Goal: Task Accomplishment & Management: Manage account settings

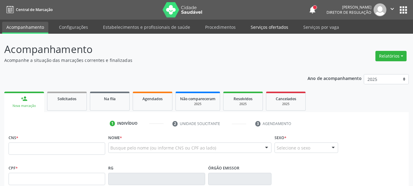
click at [262, 25] on link "Serviços ofertados" at bounding box center [270, 27] width 46 height 11
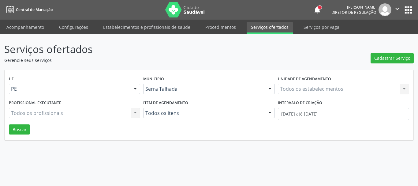
click at [320, 88] on div "Todos os estabelecimentos Todos os estabelecimentos Nenhum resultado encontrado…" at bounding box center [343, 89] width 131 height 10
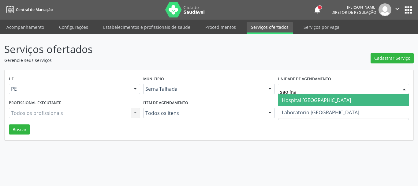
type input "sao fran"
click at [320, 96] on span "Hospital [GEOGRAPHIC_DATA]" at bounding box center [343, 100] width 131 height 12
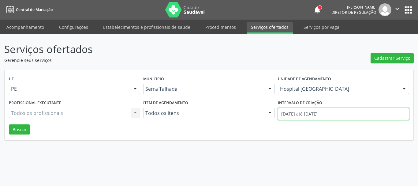
click at [322, 113] on input "01/08/2025 até 20/08/2025" at bounding box center [343, 114] width 131 height 12
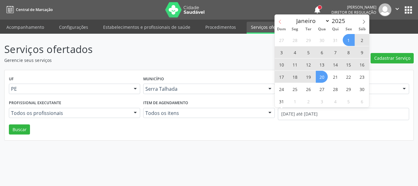
click at [277, 19] on span at bounding box center [280, 20] width 10 height 10
select select "6"
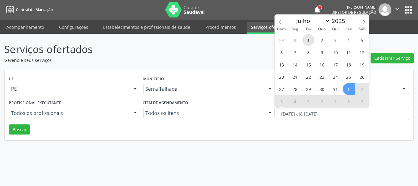
click at [311, 40] on span "1" at bounding box center [308, 40] width 12 height 12
type input "01/07/2025"
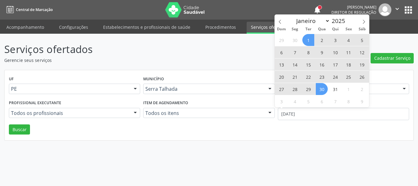
click at [325, 89] on span "30" at bounding box center [322, 89] width 12 height 12
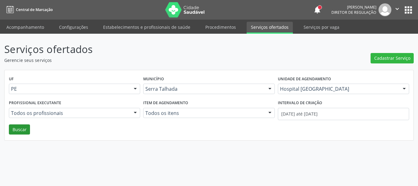
click at [28, 130] on div "UF PE PE Nenhum resultado encontrado para: " " Não há nenhuma opção para ser ex…" at bounding box center [209, 105] width 409 height 70
click at [21, 128] on button "Buscar" at bounding box center [19, 129] width 21 height 10
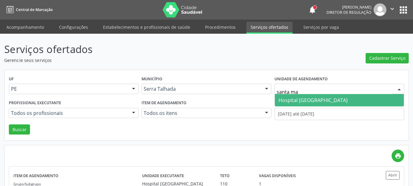
type input "santa mar"
click at [325, 95] on span "Hospital [GEOGRAPHIC_DATA]" at bounding box center [339, 100] width 129 height 12
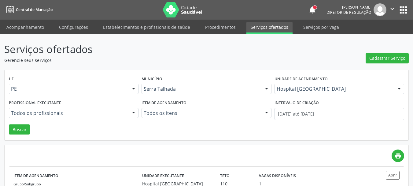
click at [20, 125] on button "Buscar" at bounding box center [19, 129] width 21 height 10
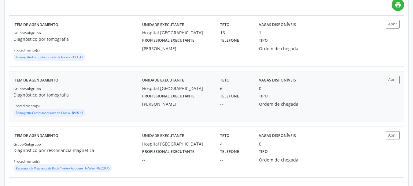
scroll to position [184, 0]
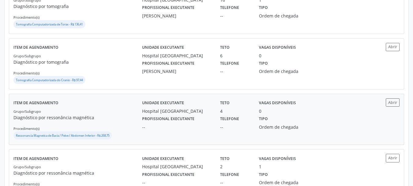
click at [399, 96] on div "Item de agendamento Grupo/Subgrupo Diagnóstico por ressonância magnética Proced…" at bounding box center [206, 119] width 395 height 50
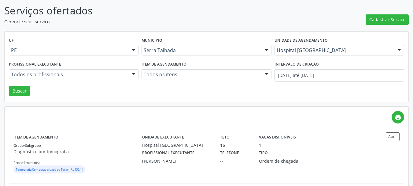
scroll to position [0, 0]
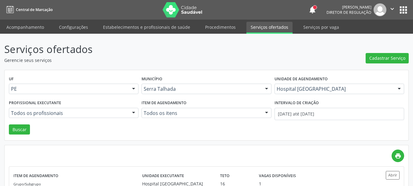
click at [401, 9] on button "apps" at bounding box center [403, 10] width 11 height 11
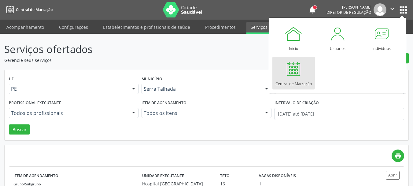
click at [212, 51] on p "Serviços ofertados" at bounding box center [145, 49] width 283 height 15
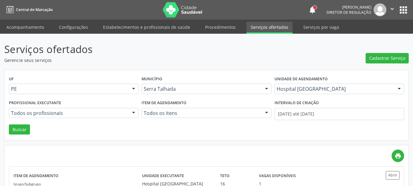
click at [392, 5] on button "" at bounding box center [393, 9] width 12 height 13
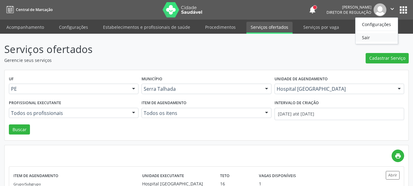
click at [381, 36] on link "Sair" at bounding box center [377, 37] width 42 height 9
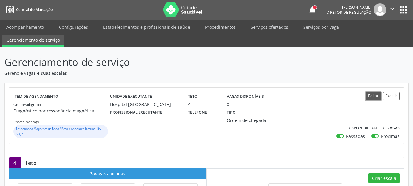
click at [373, 93] on button "Editar" at bounding box center [373, 96] width 15 height 8
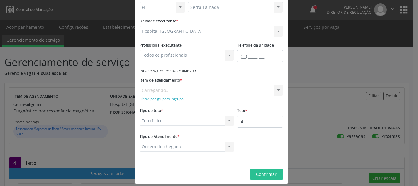
scroll to position [51, 0]
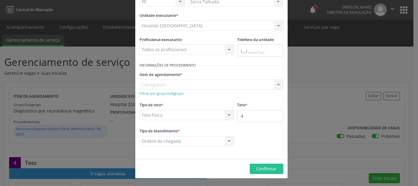
click at [203, 84] on div "Item de agendamento * [GEOGRAPHIC_DATA]... No elements found. Consider changing…" at bounding box center [211, 80] width 144 height 20
click at [206, 85] on div "Item de agendamento * [GEOGRAPHIC_DATA]... No elements found. Consider changing…" at bounding box center [211, 80] width 144 height 20
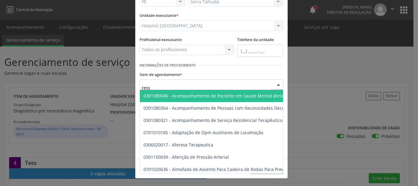
type input "resso"
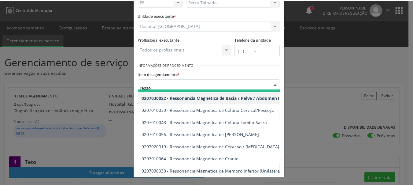
scroll to position [61, 0]
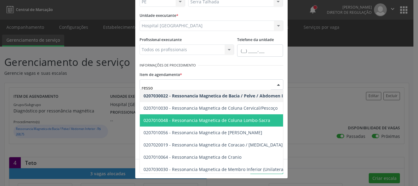
click at [234, 120] on span "0207010048 - Ressonancia Magnetica de Coluna Lombo-Sacra" at bounding box center [206, 120] width 127 height 6
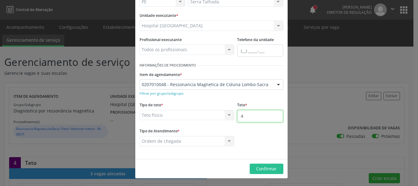
click at [254, 119] on input "4" at bounding box center [260, 116] width 46 height 12
type input "5"
click at [261, 170] on span "Confirmar" at bounding box center [266, 169] width 20 height 6
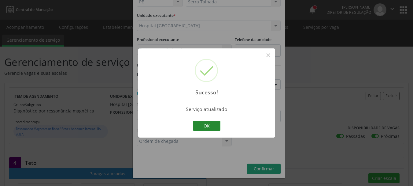
click at [211, 125] on button "OK" at bounding box center [207, 126] width 28 height 10
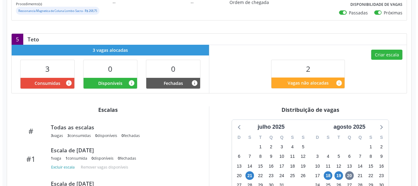
scroll to position [122, 0]
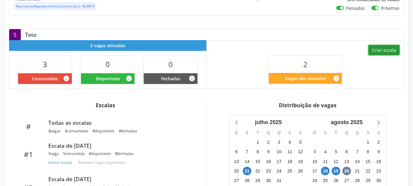
click at [388, 52] on button "Criar escala" at bounding box center [384, 50] width 31 height 10
select select "7"
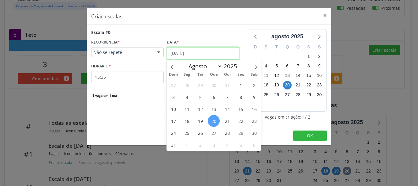
click at [192, 54] on input "[DATE]" at bounding box center [203, 53] width 73 height 12
click at [227, 121] on span "21" at bounding box center [227, 121] width 12 height 12
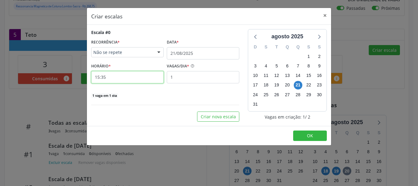
click at [103, 73] on input "15:35" at bounding box center [127, 77] width 73 height 12
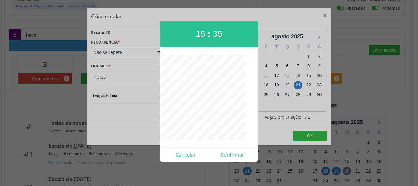
click at [105, 76] on div at bounding box center [209, 93] width 418 height 186
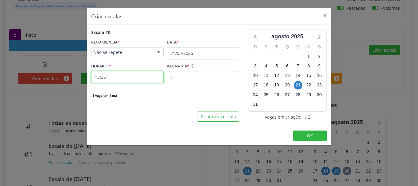
click at [106, 76] on input "15:35" at bounding box center [127, 77] width 73 height 12
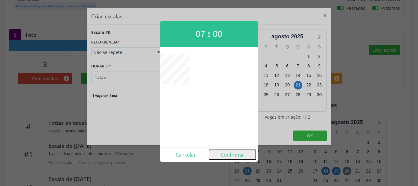
click at [241, 152] on button "Confirmar" at bounding box center [232, 155] width 47 height 10
type input "07:00"
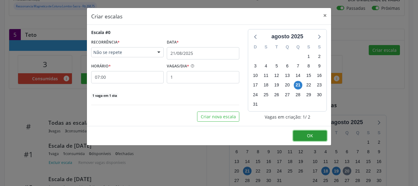
drag, startPoint x: 320, startPoint y: 133, endPoint x: 274, endPoint y: 131, distance: 45.9
click at [320, 133] on button "OK" at bounding box center [310, 135] width 34 height 10
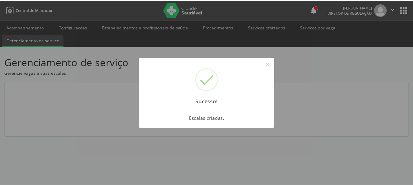
scroll to position [0, 0]
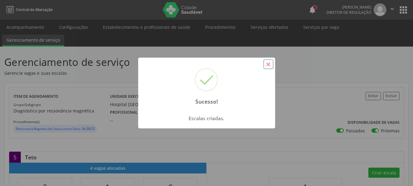
click at [268, 66] on button "×" at bounding box center [268, 64] width 10 height 10
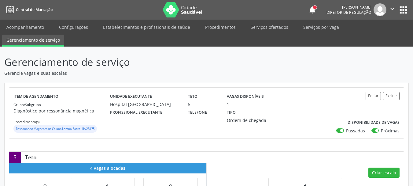
click at [396, 9] on icon "" at bounding box center [392, 9] width 7 height 7
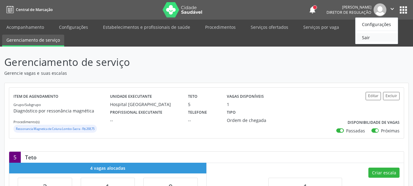
click at [366, 34] on link "Sair" at bounding box center [377, 37] width 42 height 9
